Goal: Obtain resource: Obtain resource

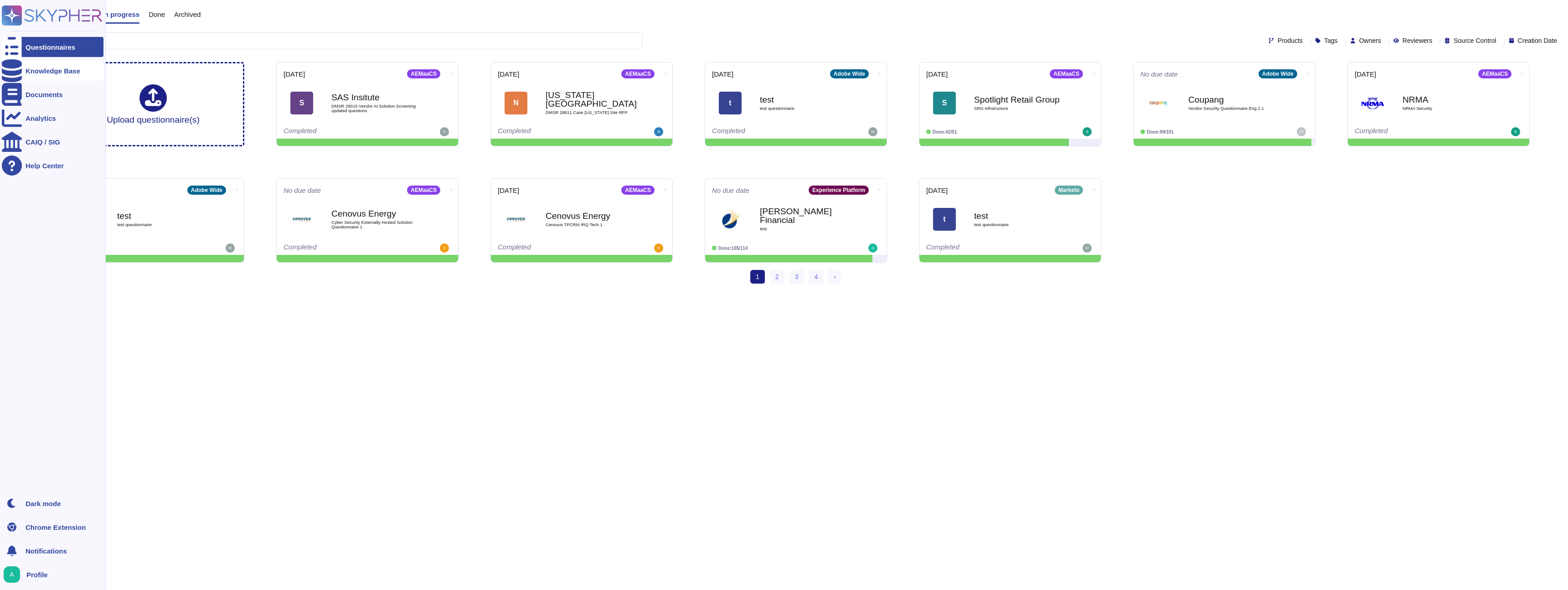
click at [39, 74] on div "Knowledge Base" at bounding box center [52, 71] width 102 height 20
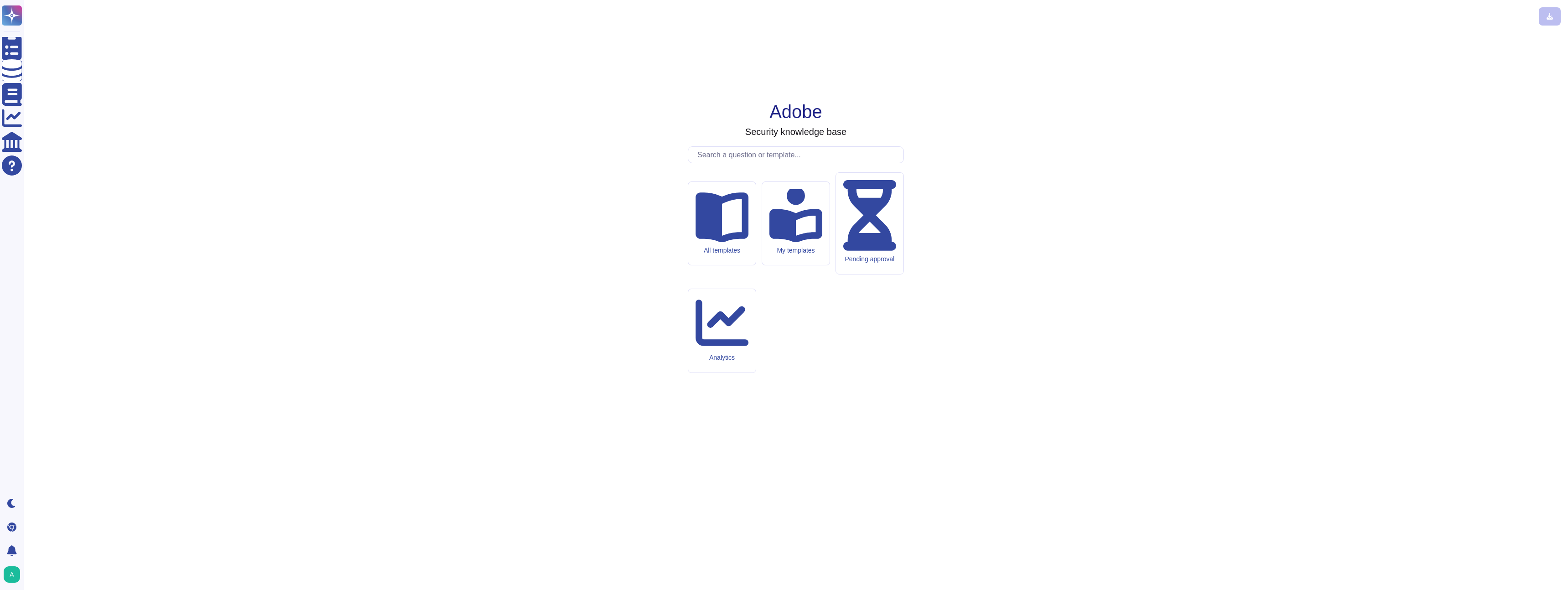
click at [758, 163] on input "text" at bounding box center [798, 155] width 211 height 16
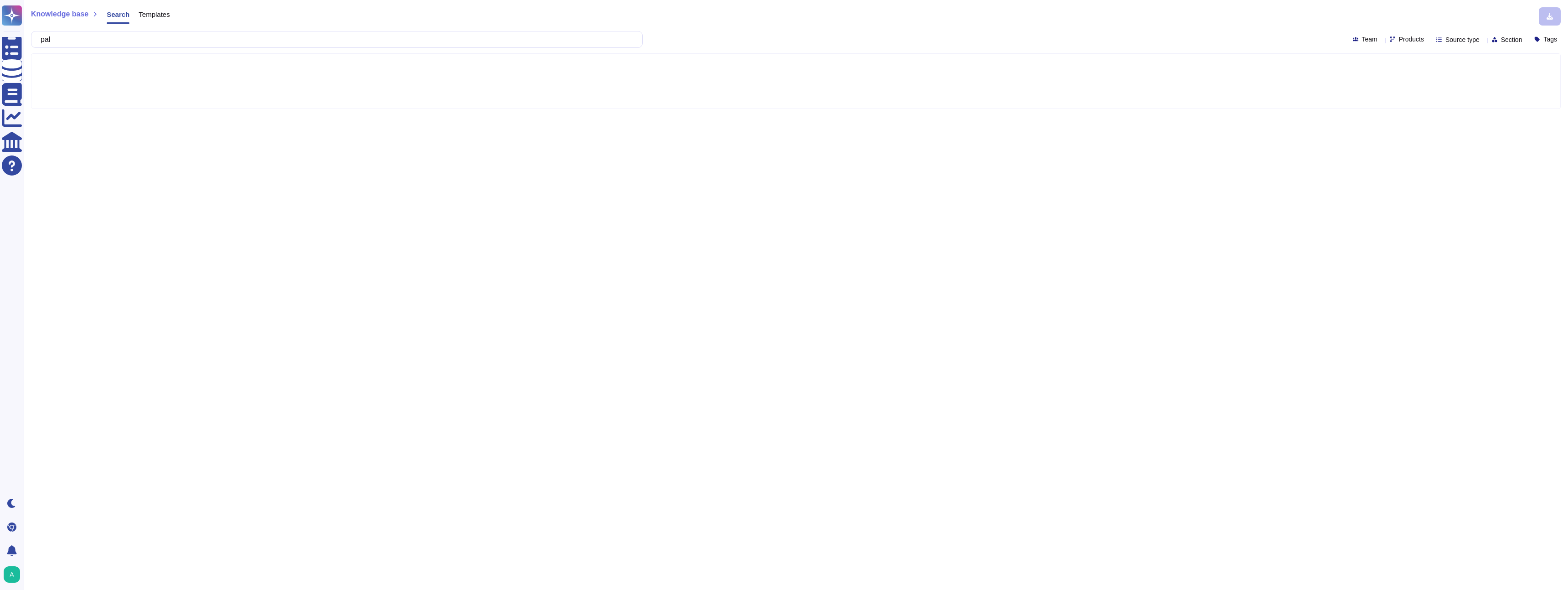
type input "pa"
type input "ci"
type input "u"
type input "we"
click at [164, 12] on span "Templates" at bounding box center [154, 14] width 31 height 7
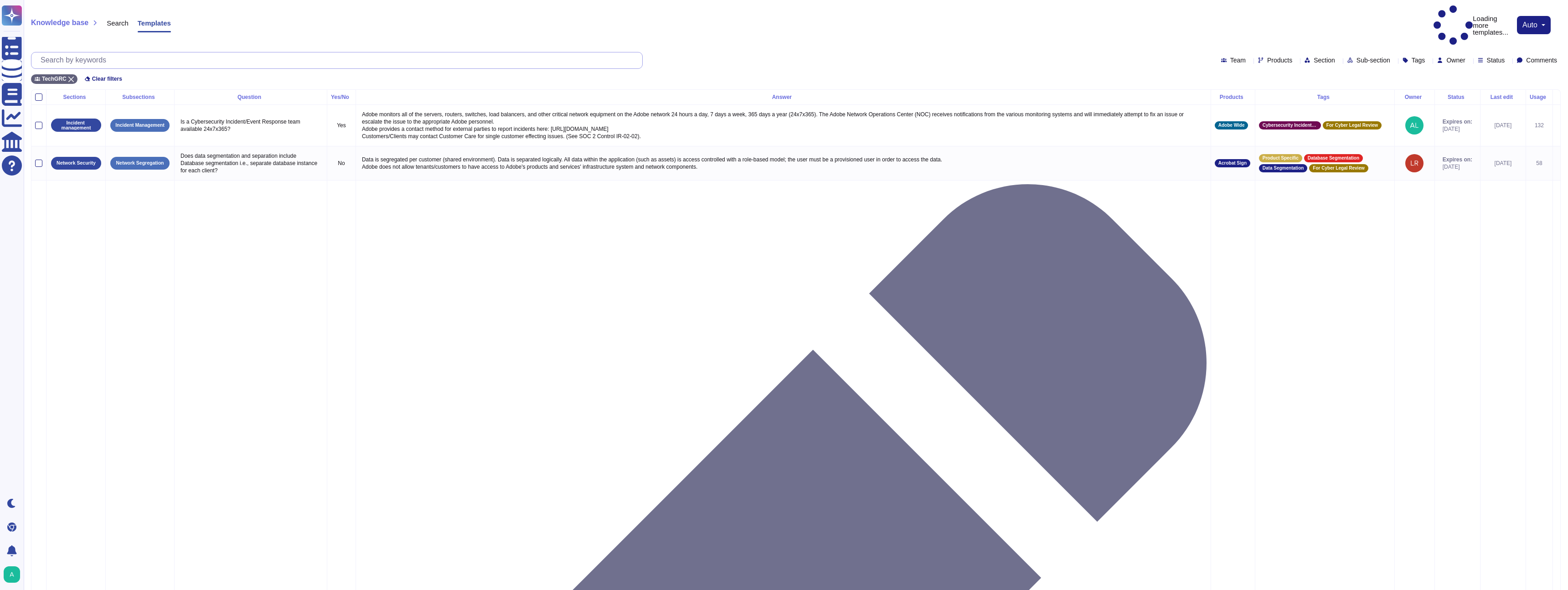
click at [231, 52] on input "text" at bounding box center [339, 60] width 606 height 16
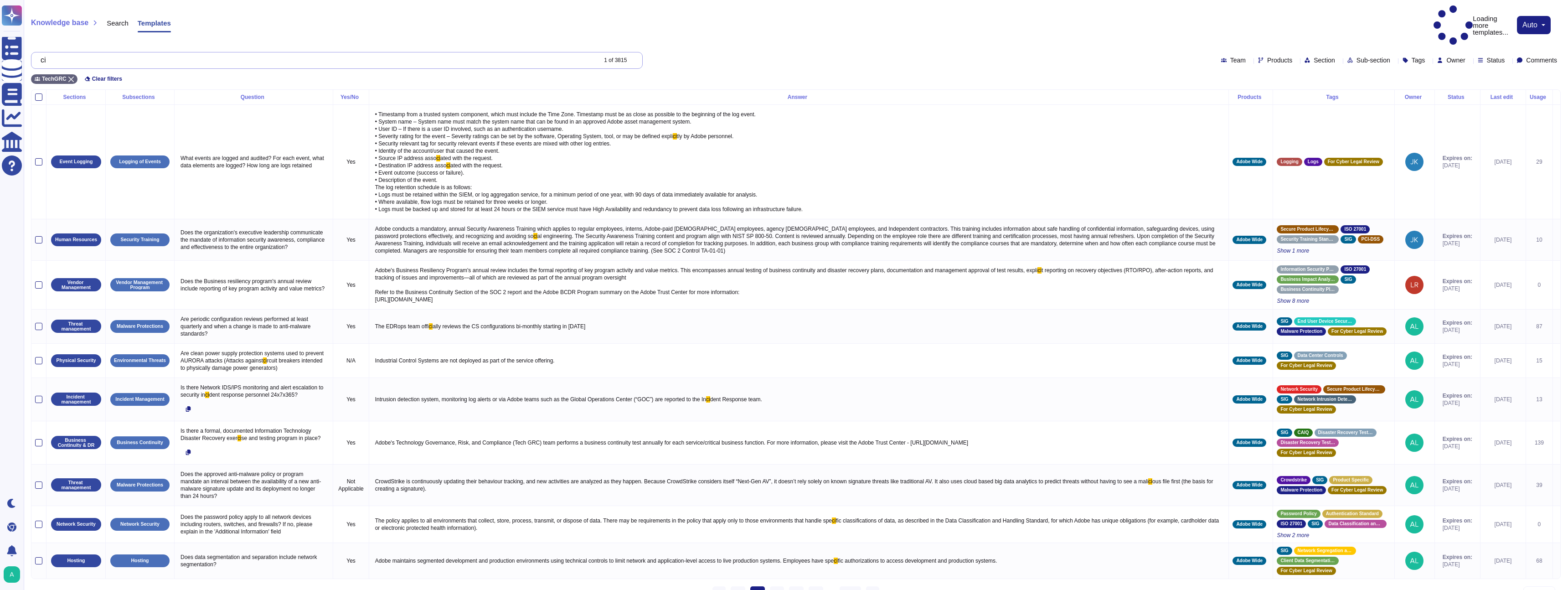
type input "c"
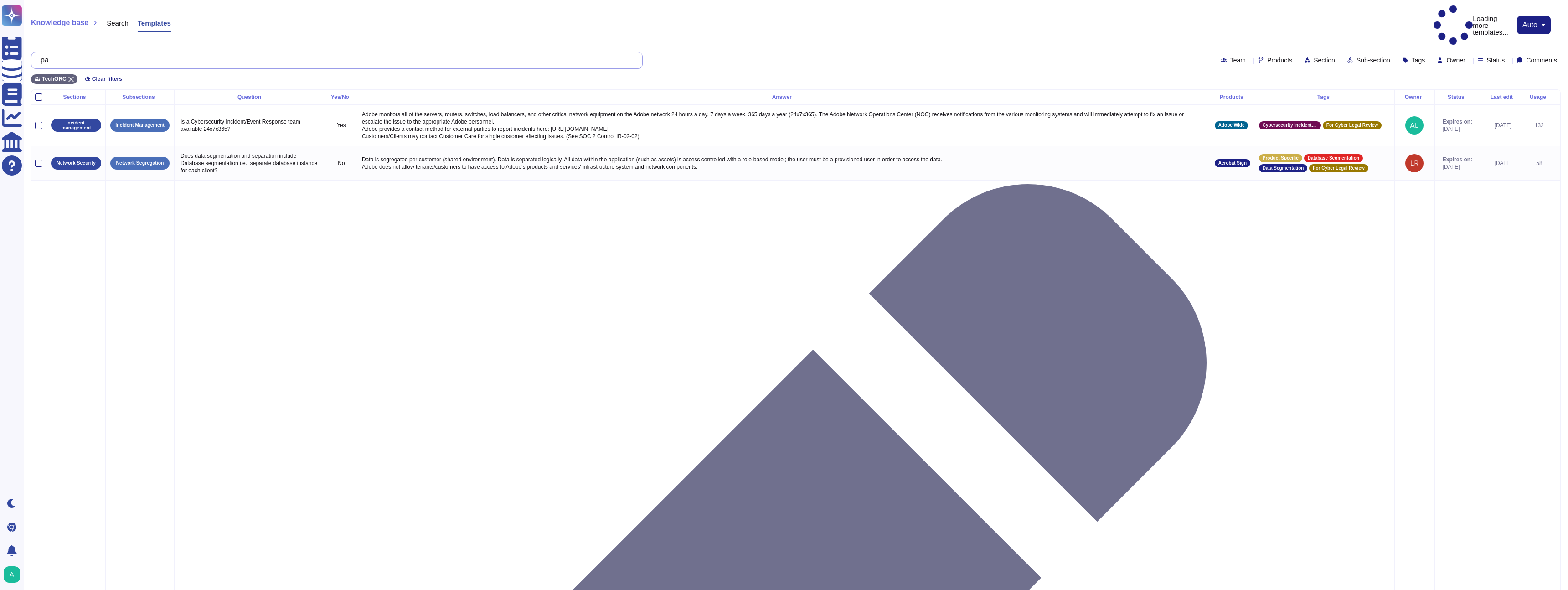
type input "p"
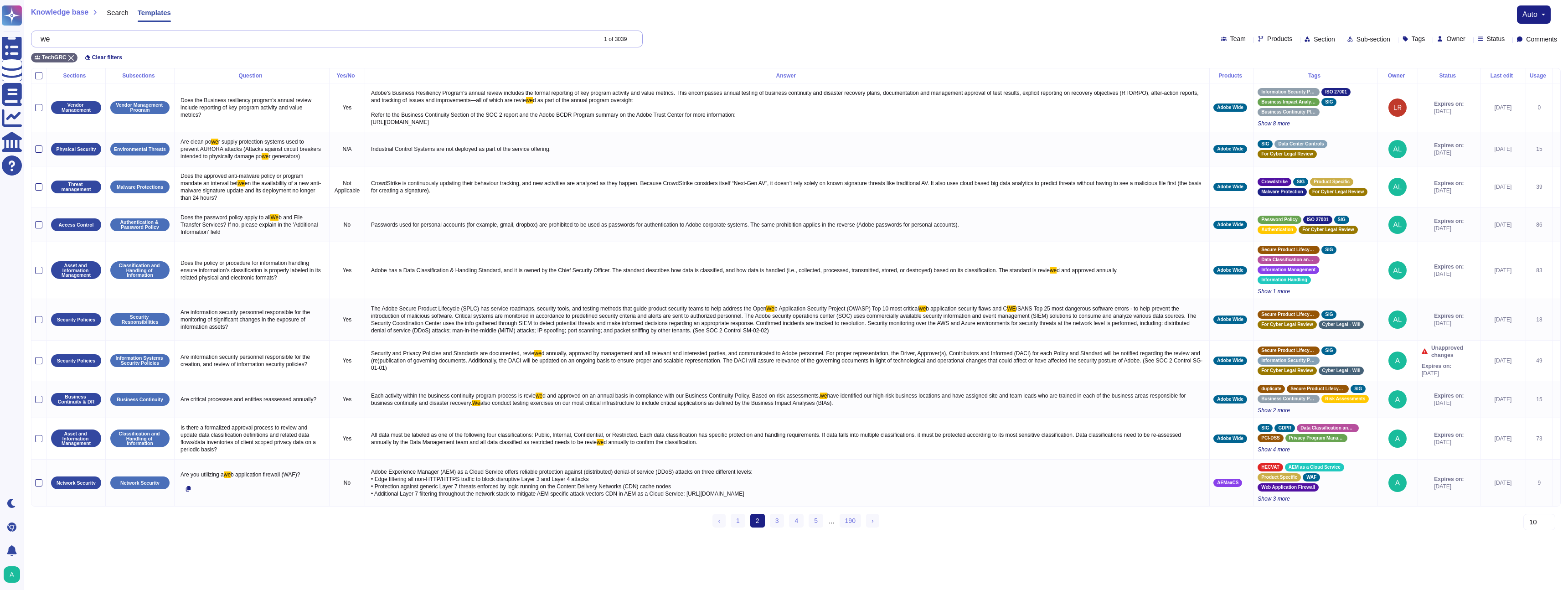
type input "w"
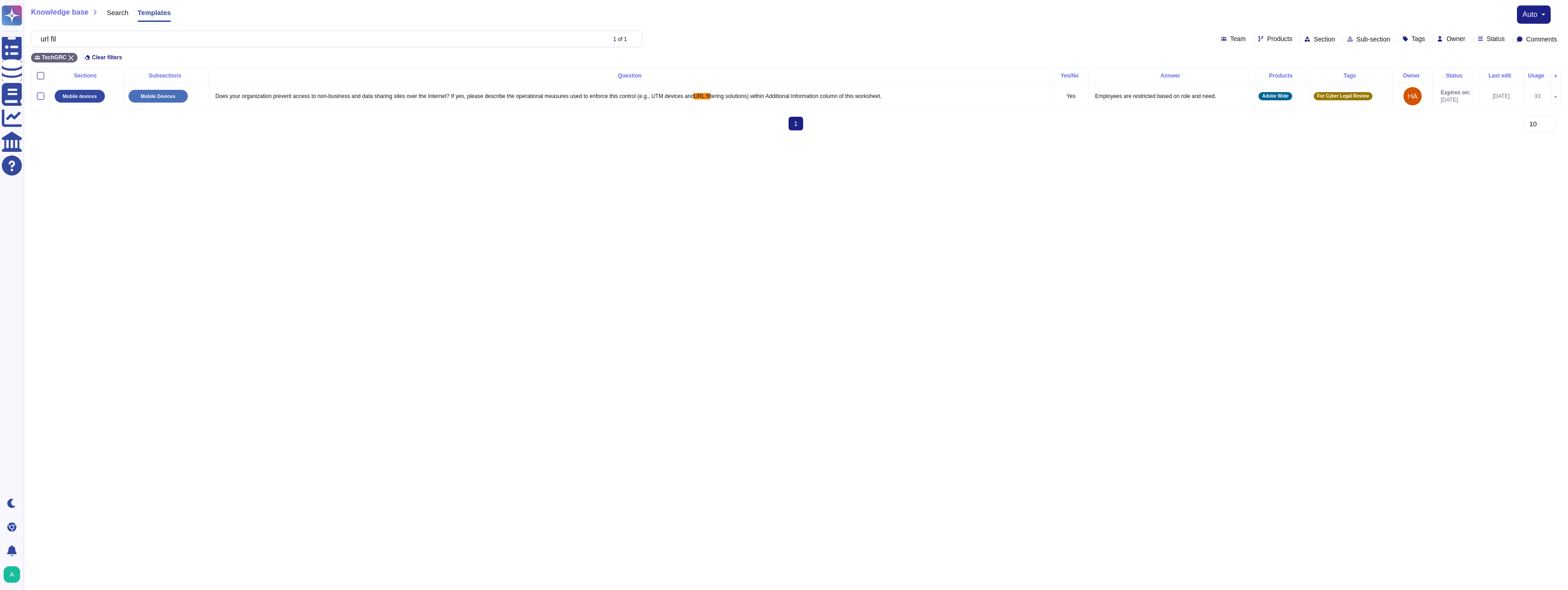
type input "url fil"
